Goal: Task Accomplishment & Management: Use online tool/utility

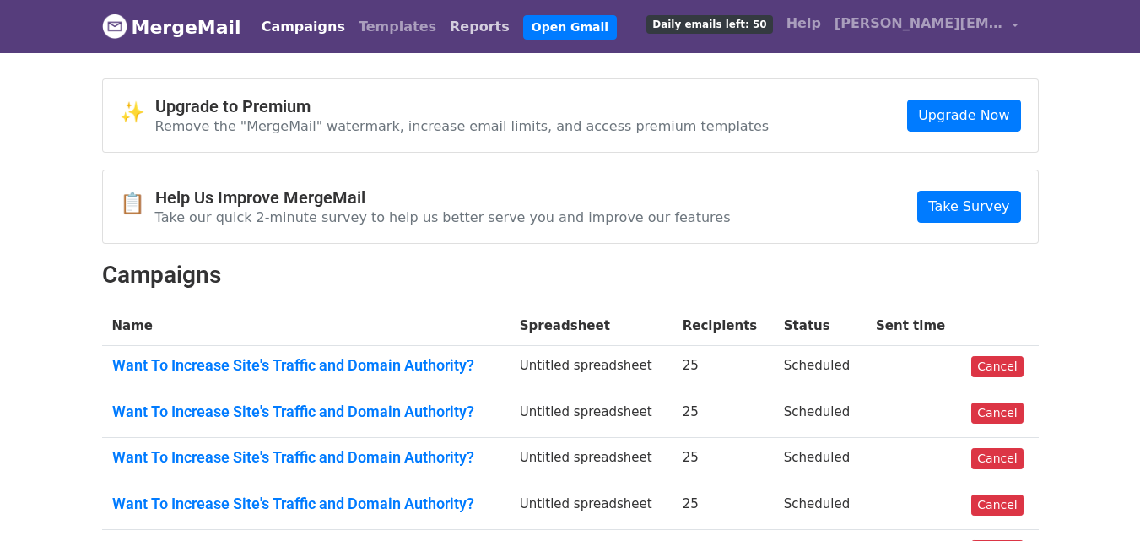
click at [443, 25] on link "Reports" at bounding box center [479, 27] width 73 height 34
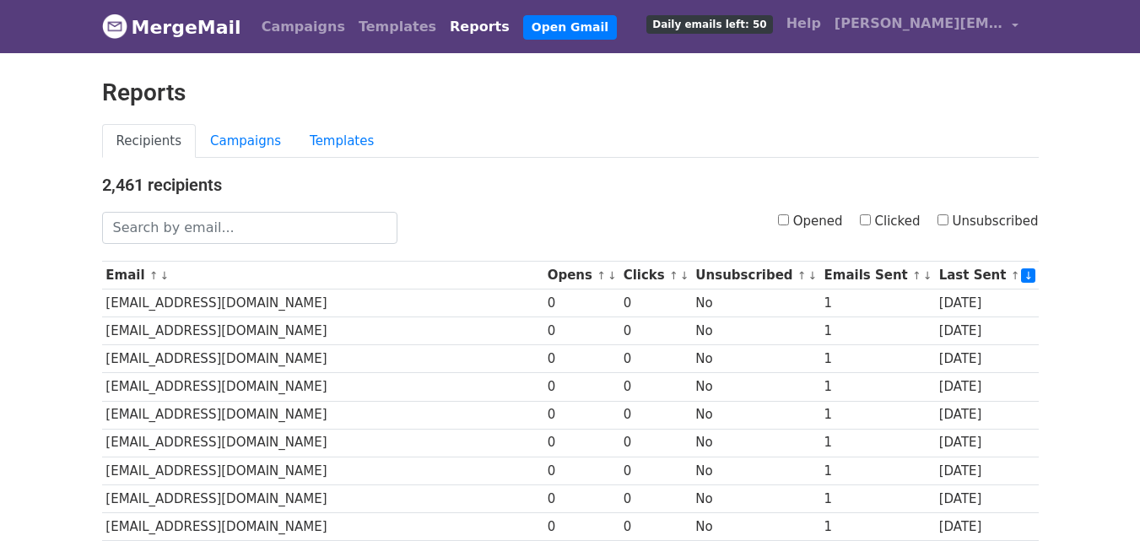
click at [871, 214] on input "Clicked" at bounding box center [865, 219] width 11 height 11
checkbox input "true"
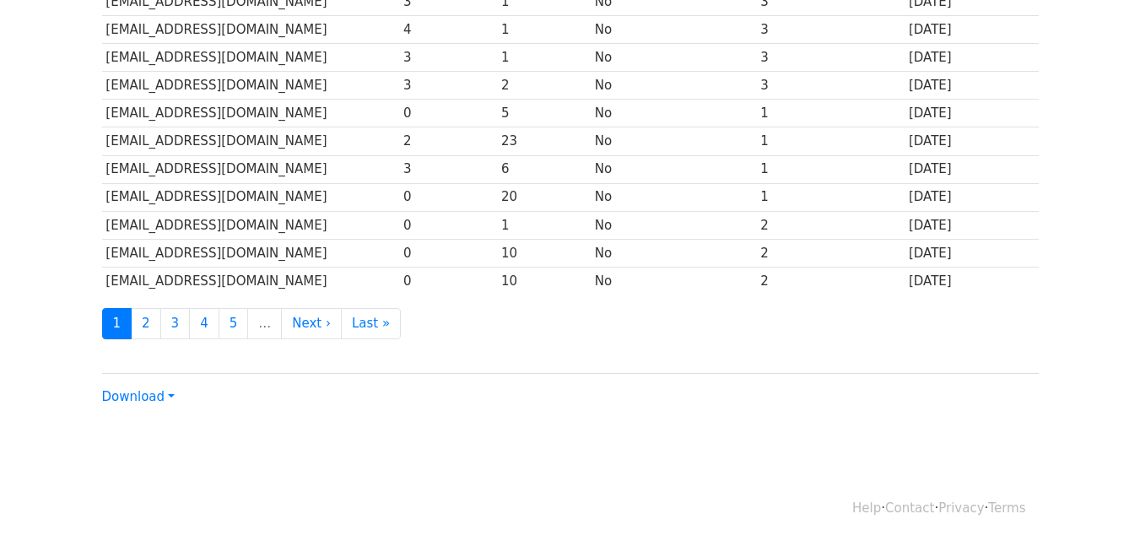
scroll to position [834, 0]
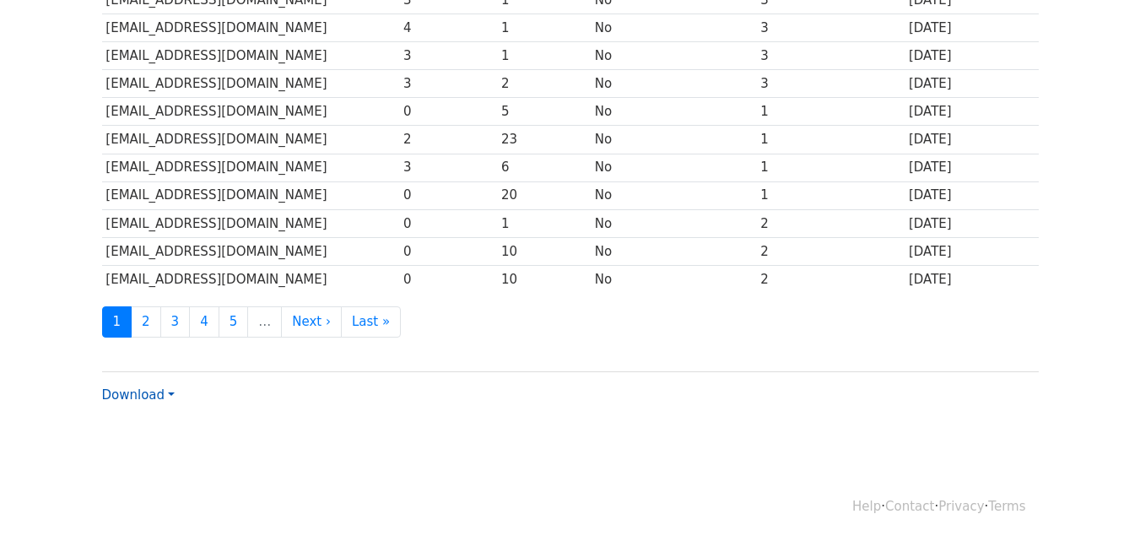
click at [137, 397] on link "Download" at bounding box center [138, 394] width 73 height 15
click at [149, 423] on link "CSV" at bounding box center [169, 427] width 133 height 27
